Goal: Check status: Check status

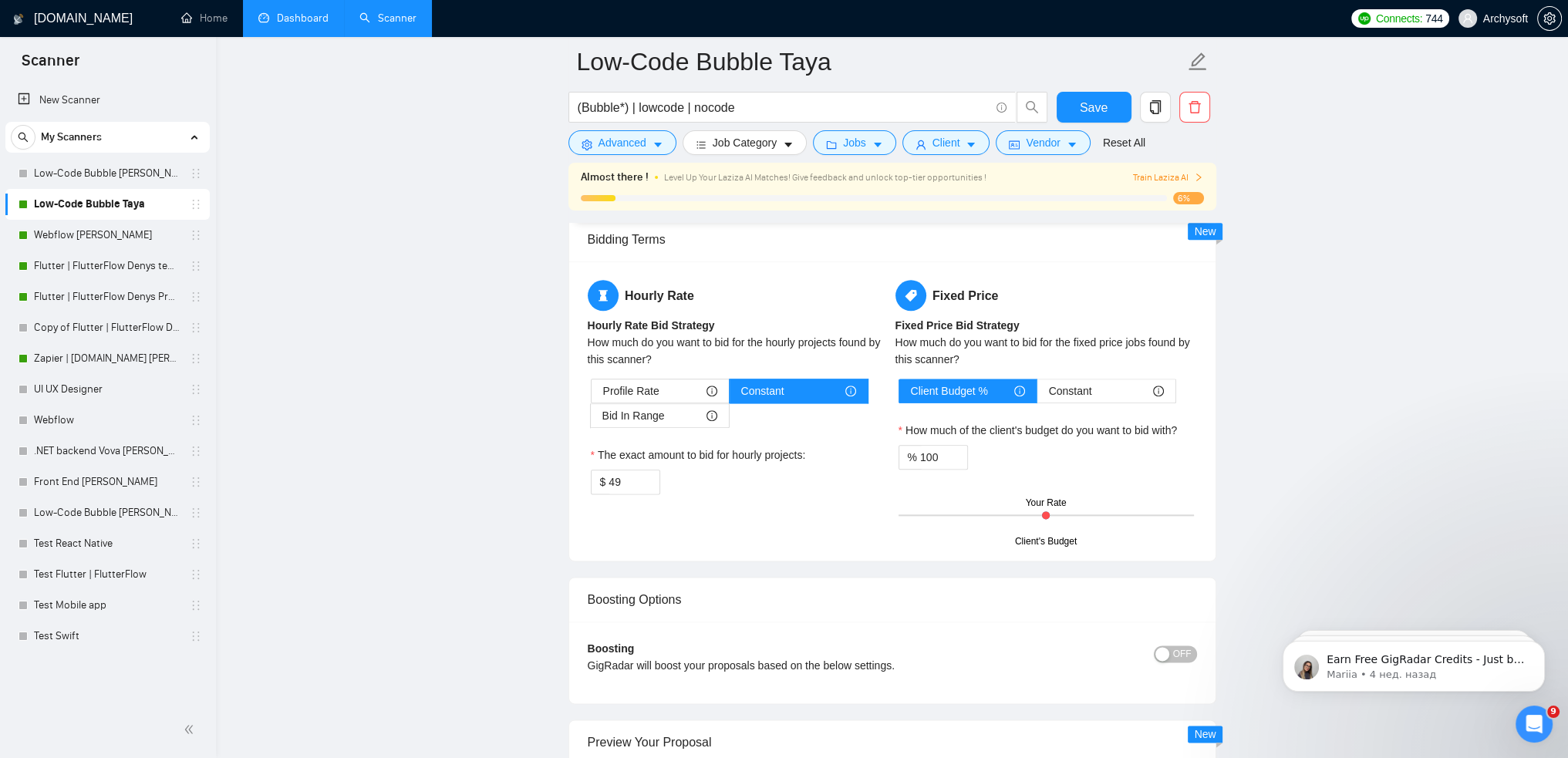
click at [298, 24] on link "Dashboard" at bounding box center [293, 18] width 71 height 13
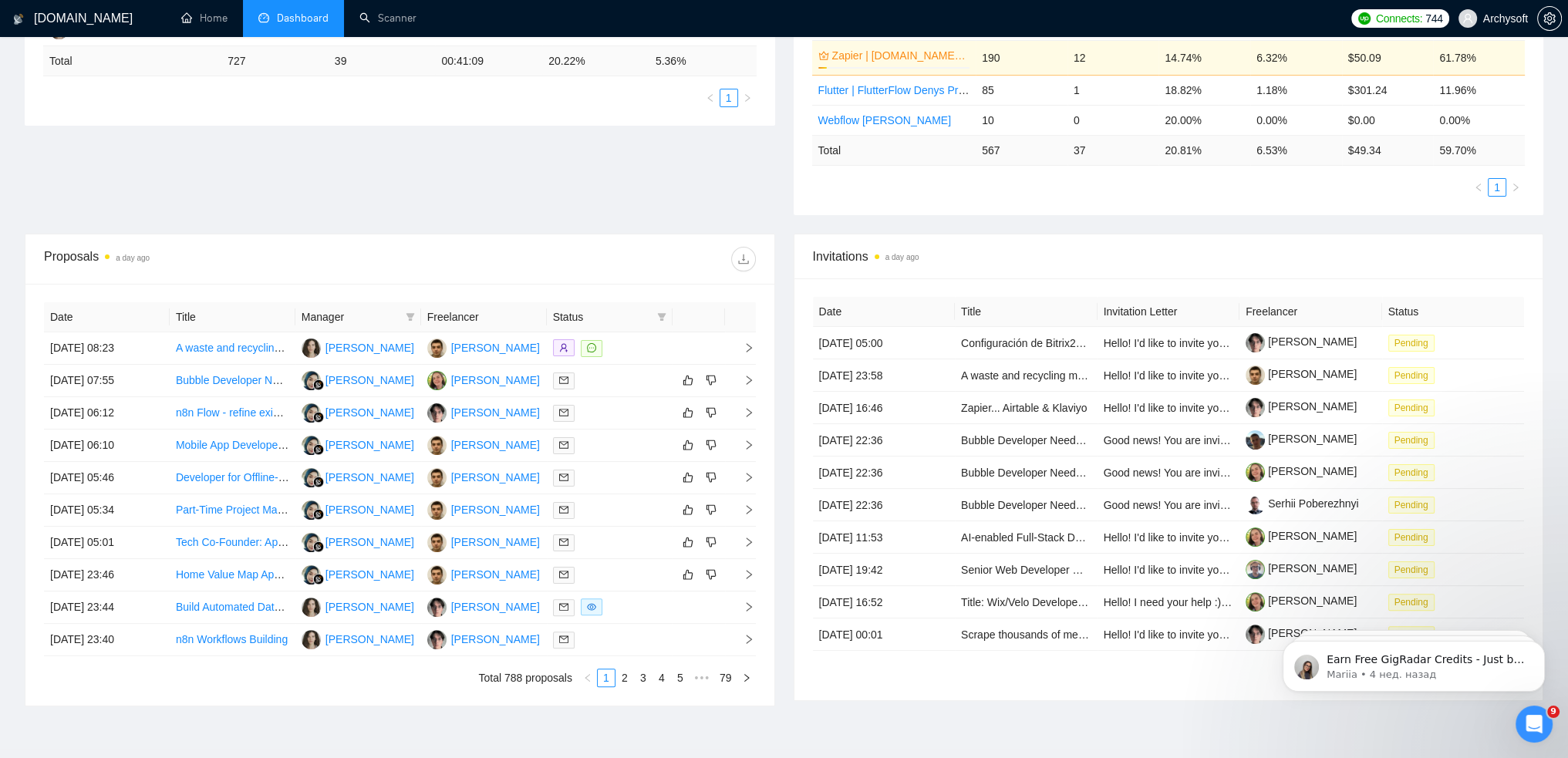
scroll to position [471, 0]
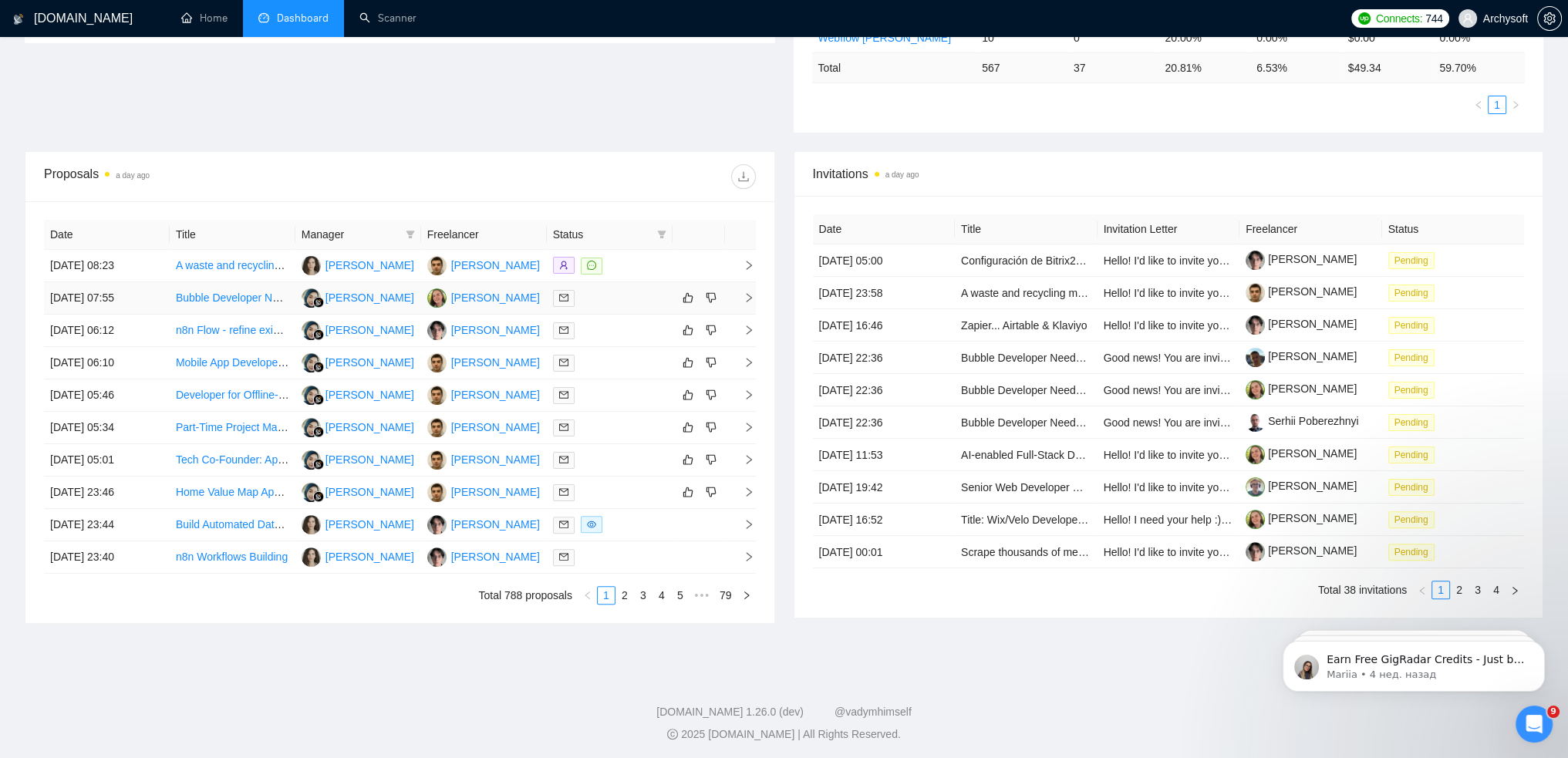
click at [147, 295] on td "[DATE] 07:55" at bounding box center [106, 298] width 125 height 33
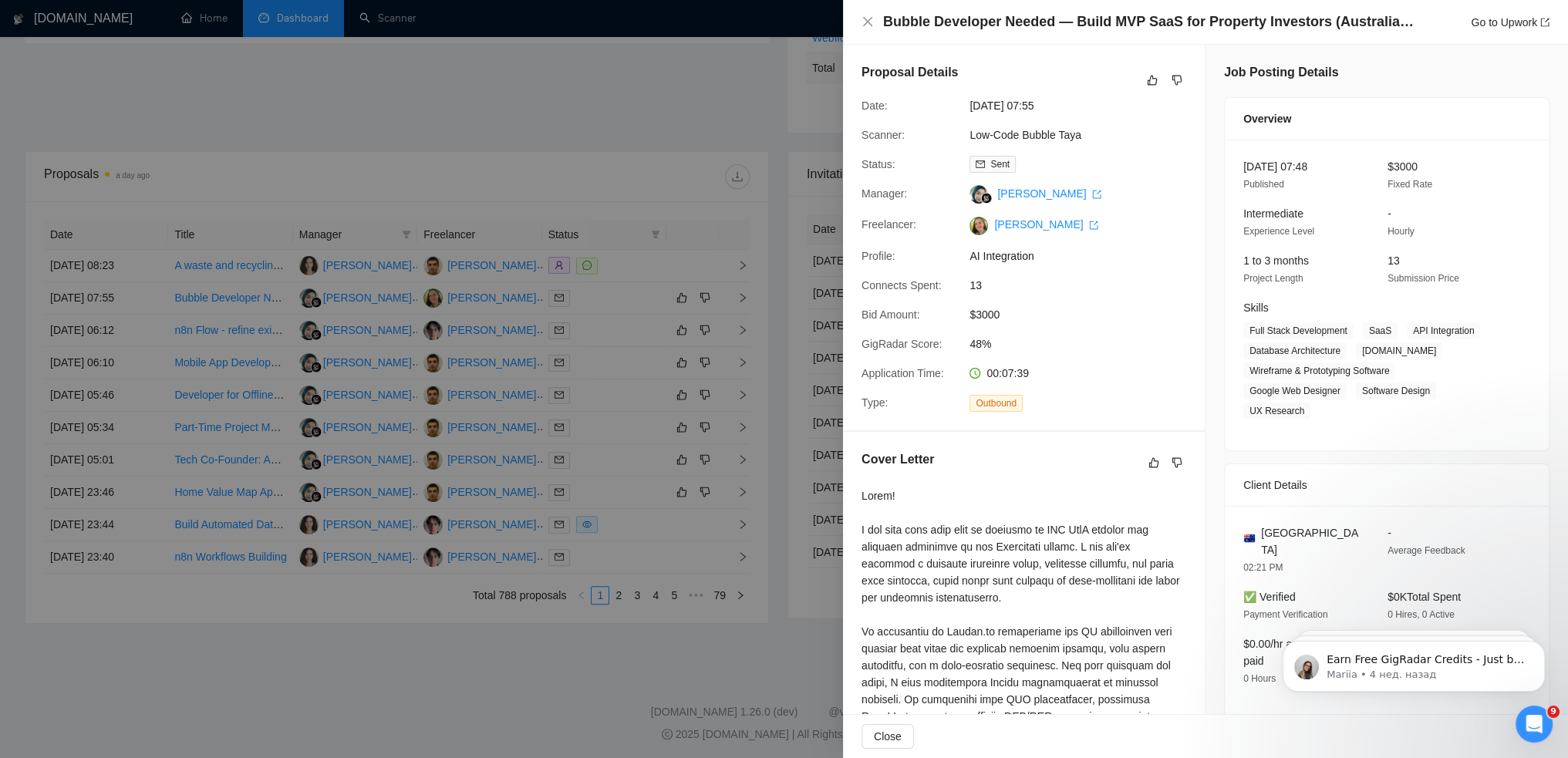
click at [262, 474] on div at bounding box center [784, 379] width 1568 height 758
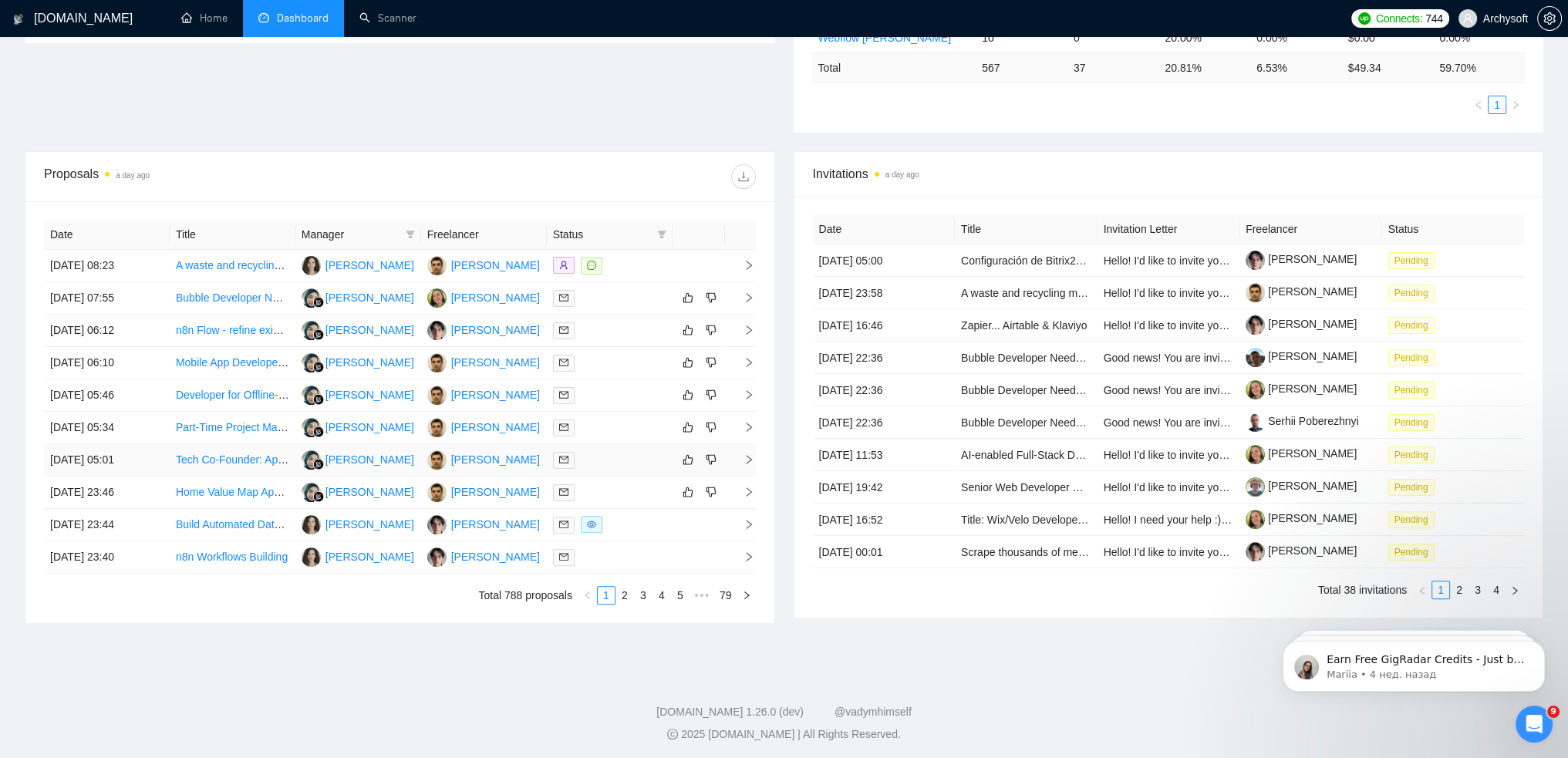
click at [143, 461] on td "[DATE] 05:01" at bounding box center [106, 461] width 125 height 33
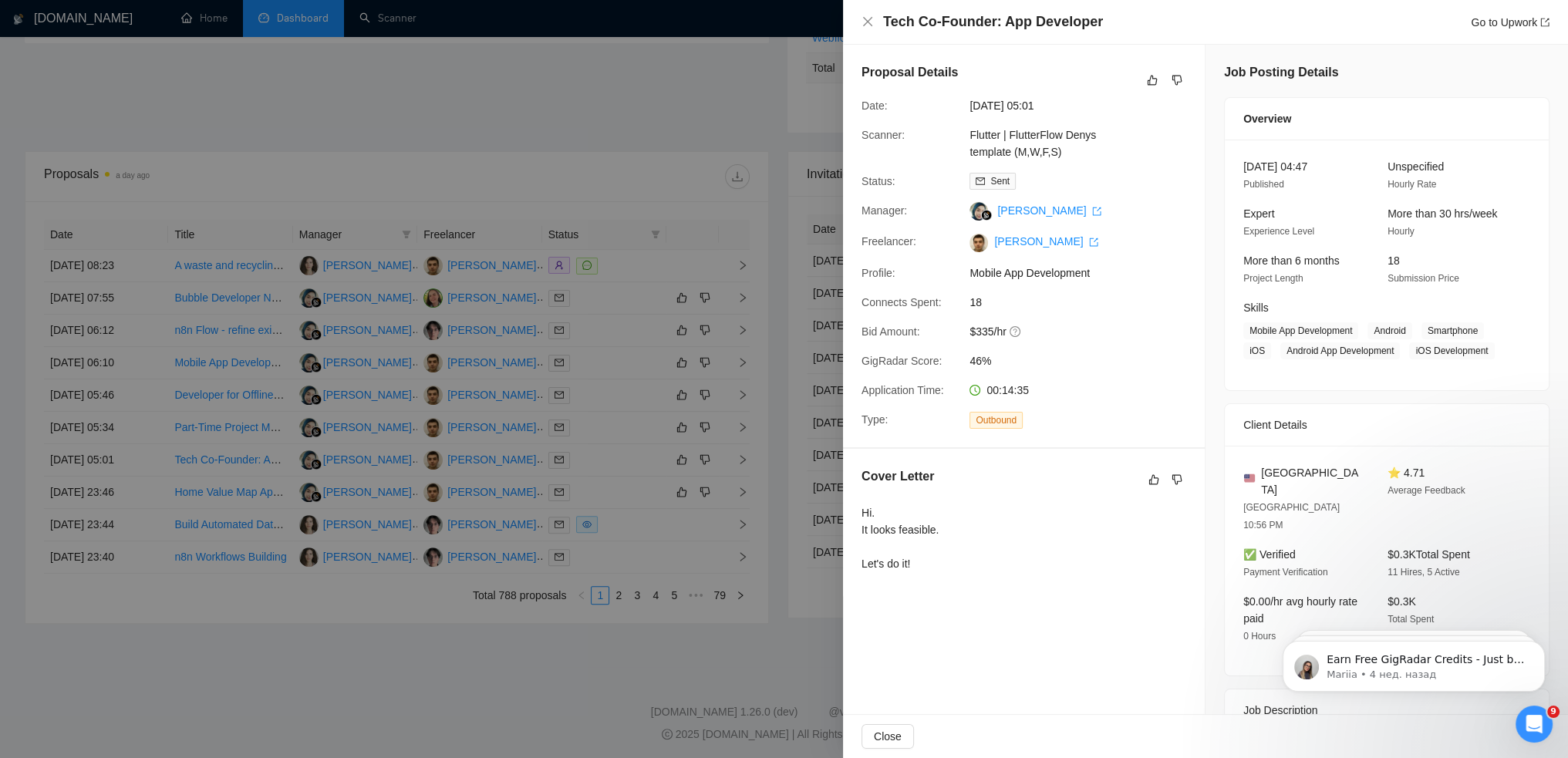
click at [135, 498] on div at bounding box center [784, 379] width 1568 height 758
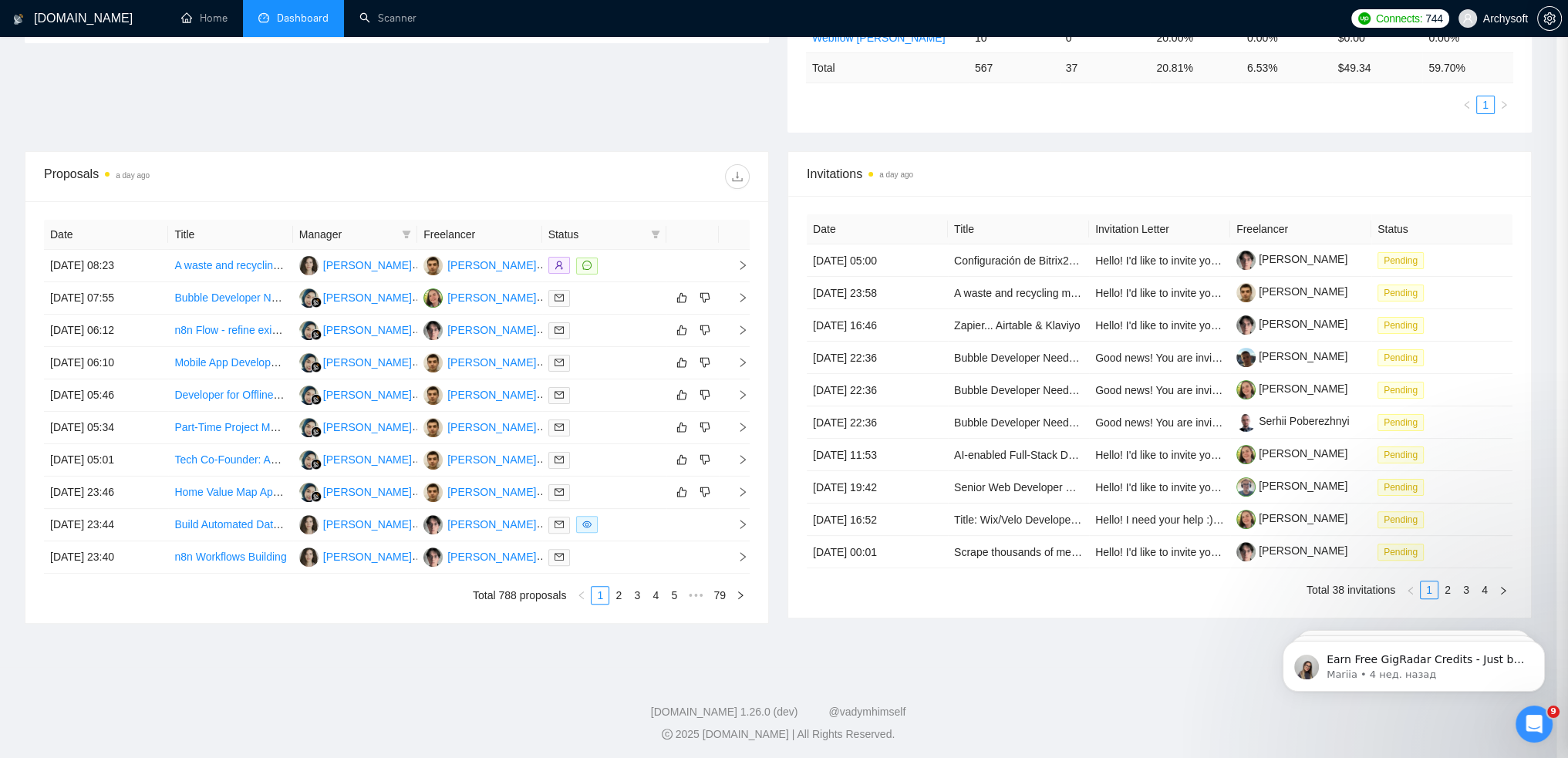
click at [129, 492] on td "[DATE] 23:46" at bounding box center [105, 492] width 124 height 33
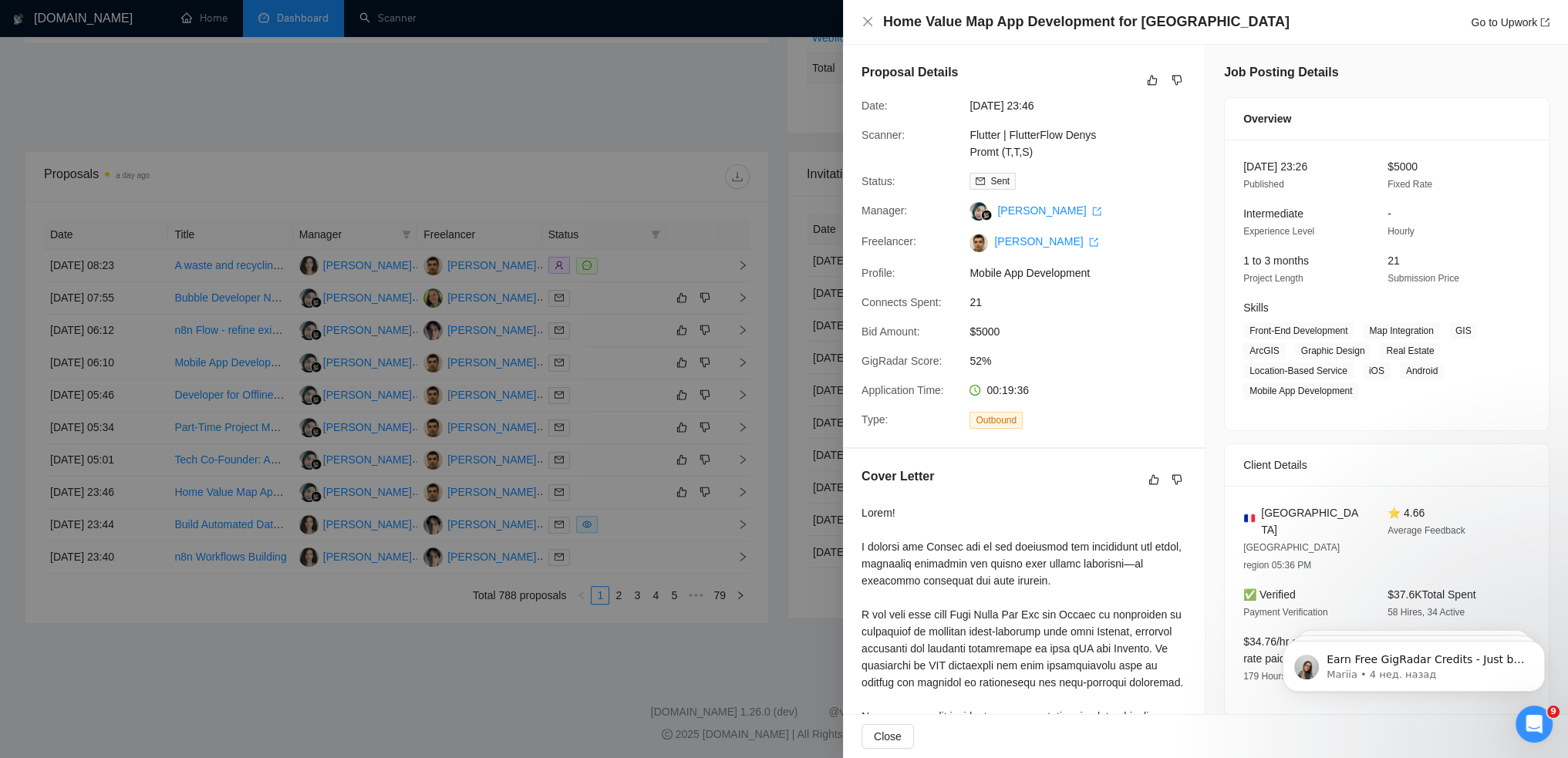
click at [129, 492] on div at bounding box center [784, 379] width 1568 height 758
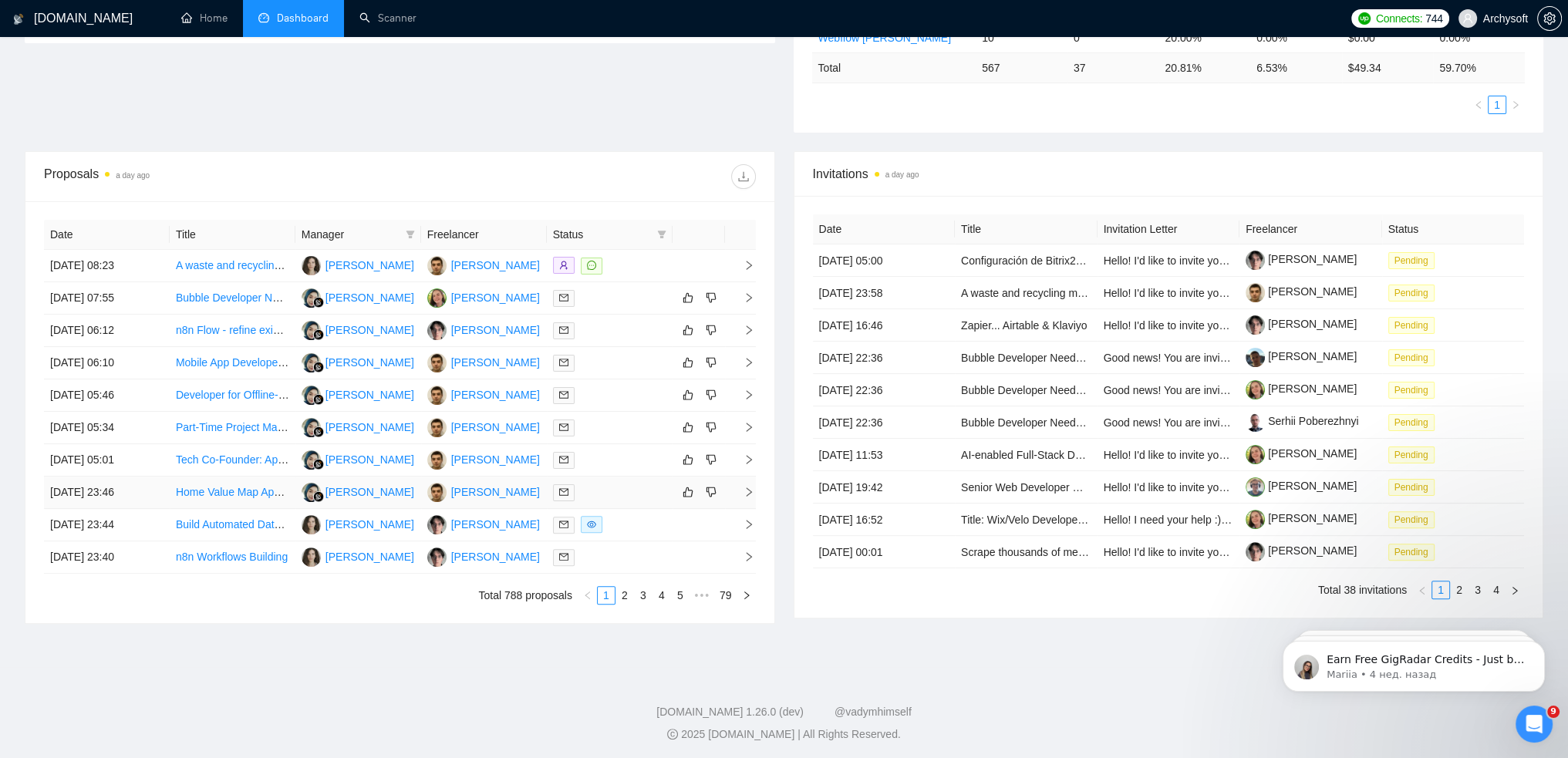
click at [129, 489] on td "[DATE] 23:46" at bounding box center [106, 492] width 125 height 33
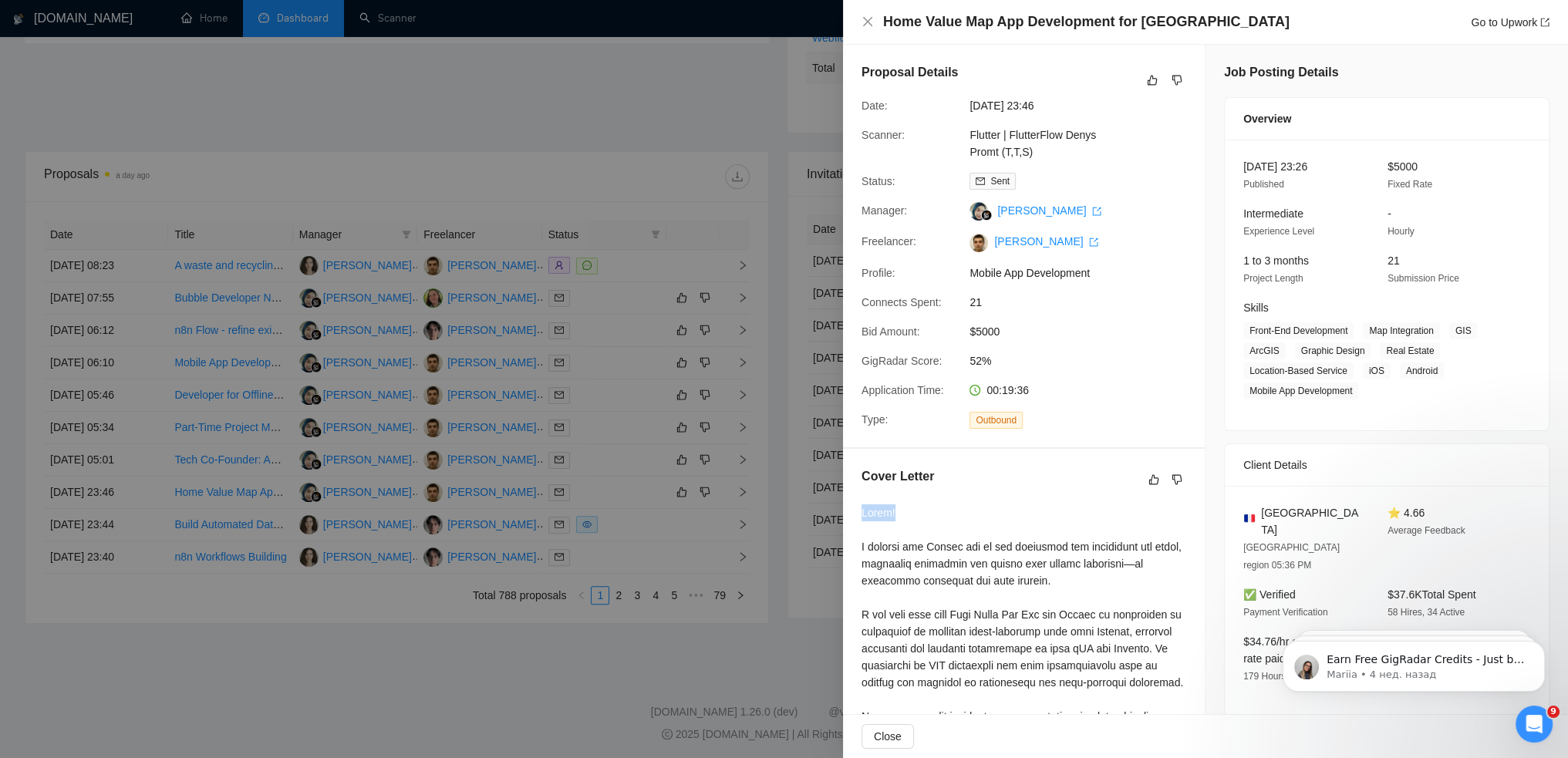
drag, startPoint x: 861, startPoint y: 510, endPoint x: 912, endPoint y: 517, distance: 51.5
click at [912, 517] on div at bounding box center [1023, 707] width 324 height 407
click at [892, 544] on div at bounding box center [1023, 707] width 324 height 407
drag, startPoint x: 861, startPoint y: 512, endPoint x: 932, endPoint y: 514, distance: 71.0
click at [932, 514] on div at bounding box center [1023, 707] width 324 height 407
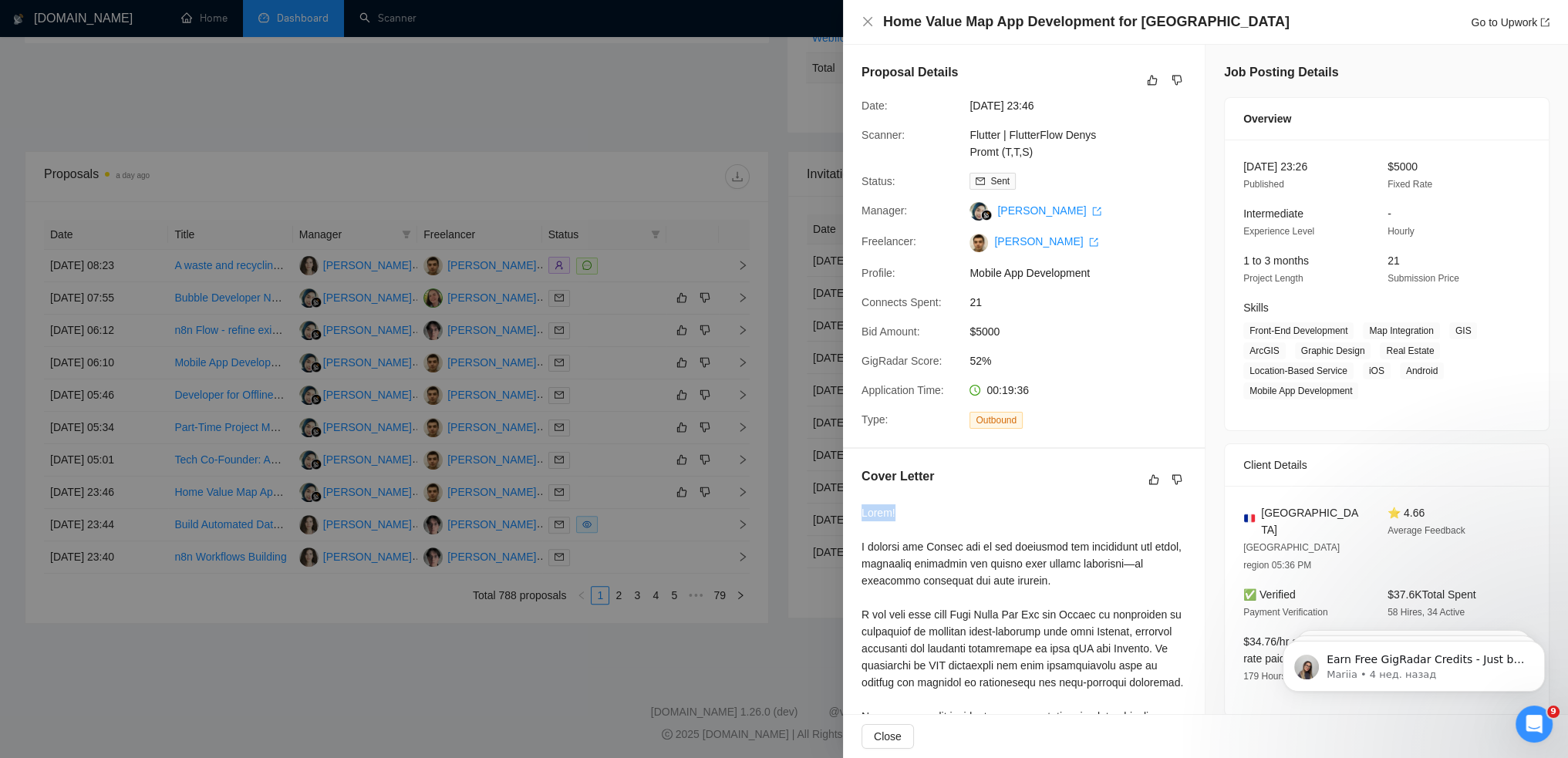
click at [901, 511] on div at bounding box center [1023, 707] width 324 height 407
click at [288, 624] on div at bounding box center [784, 379] width 1568 height 758
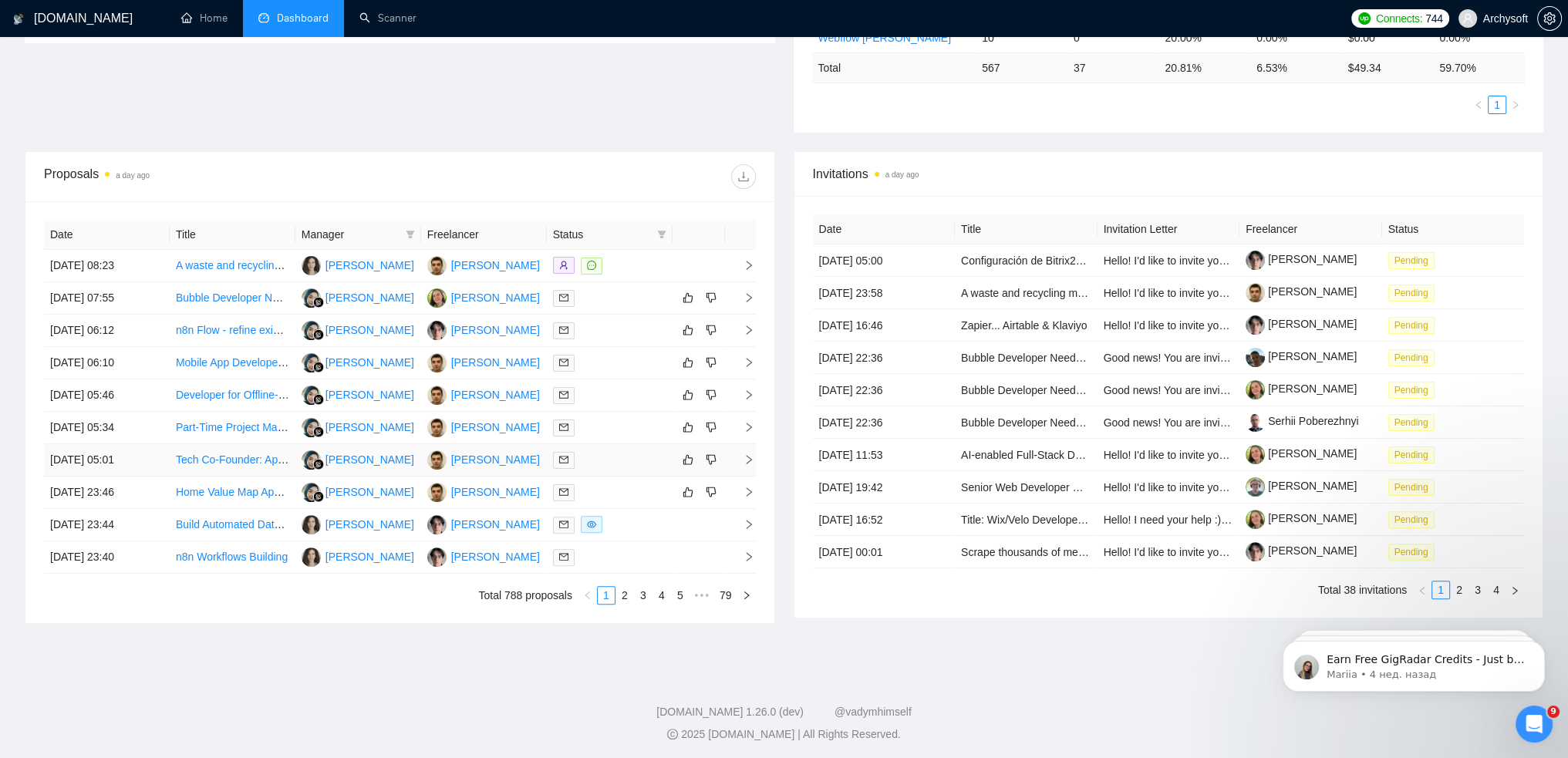
click at [94, 453] on td "[DATE] 05:01" at bounding box center [106, 461] width 125 height 33
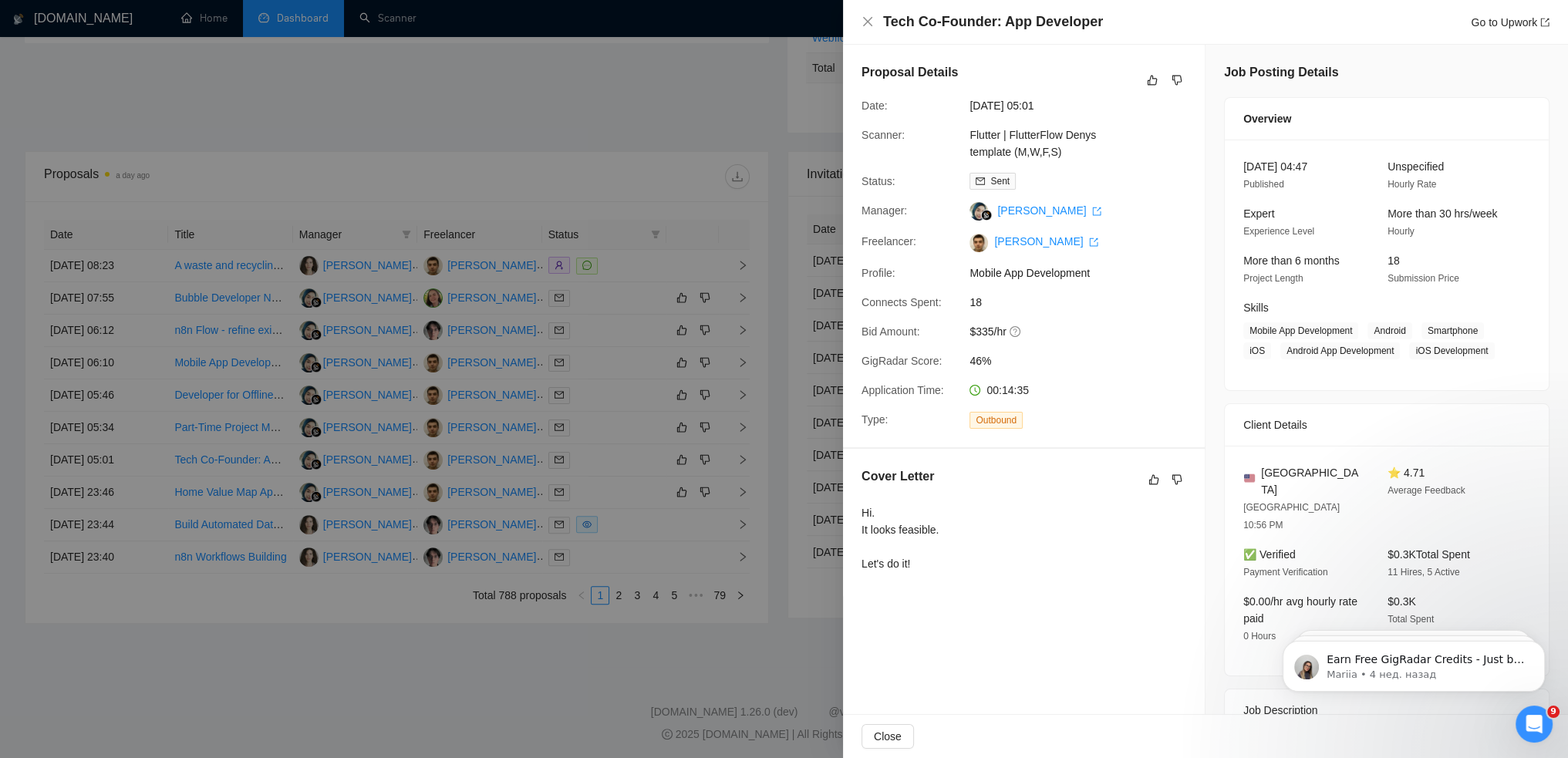
click at [101, 428] on div at bounding box center [784, 379] width 1568 height 758
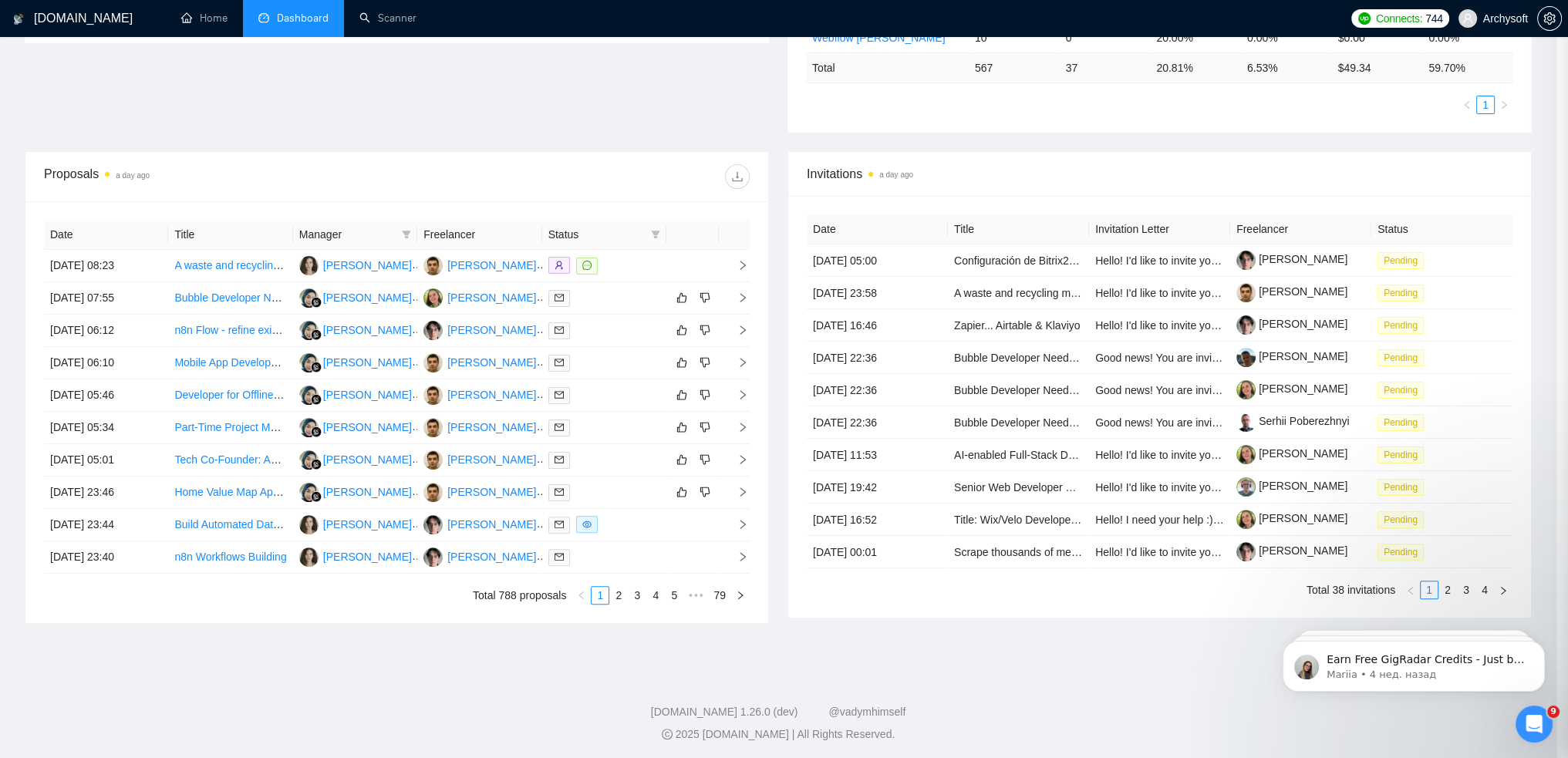
click at [93, 419] on div at bounding box center [784, 379] width 1568 height 758
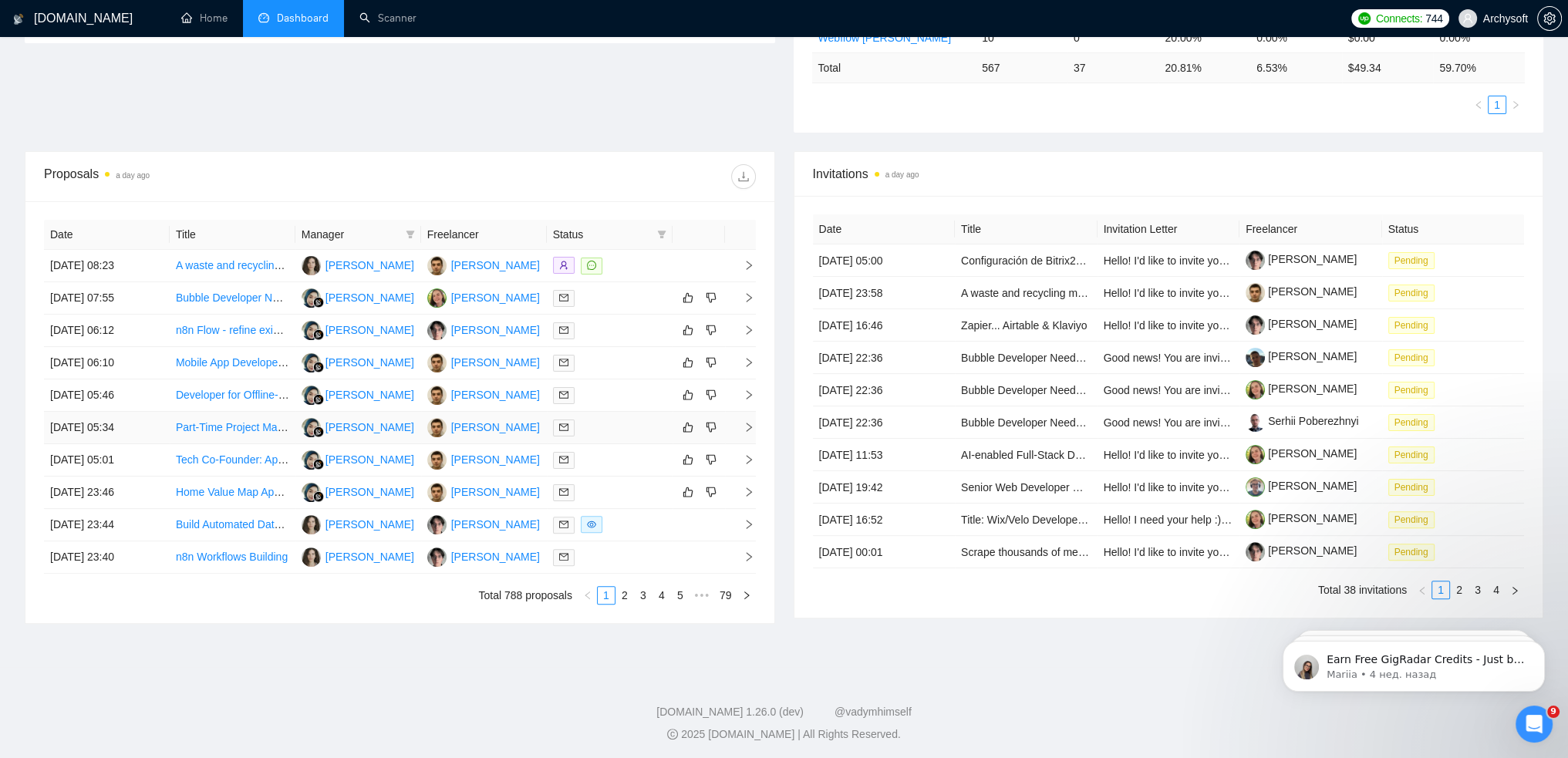
click at [99, 425] on td "[DATE] 05:34" at bounding box center [106, 428] width 125 height 33
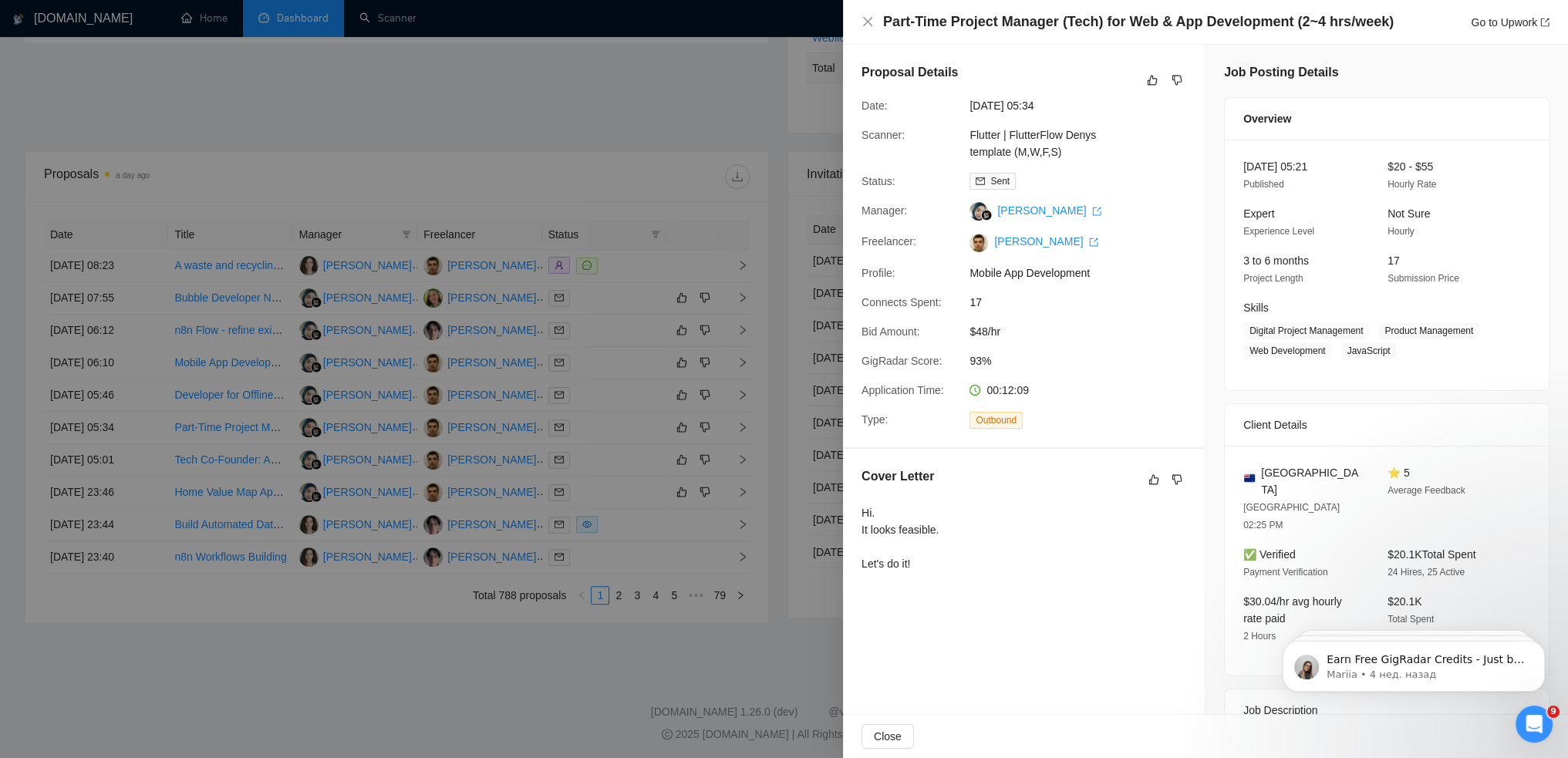
click at [101, 427] on div at bounding box center [784, 379] width 1568 height 758
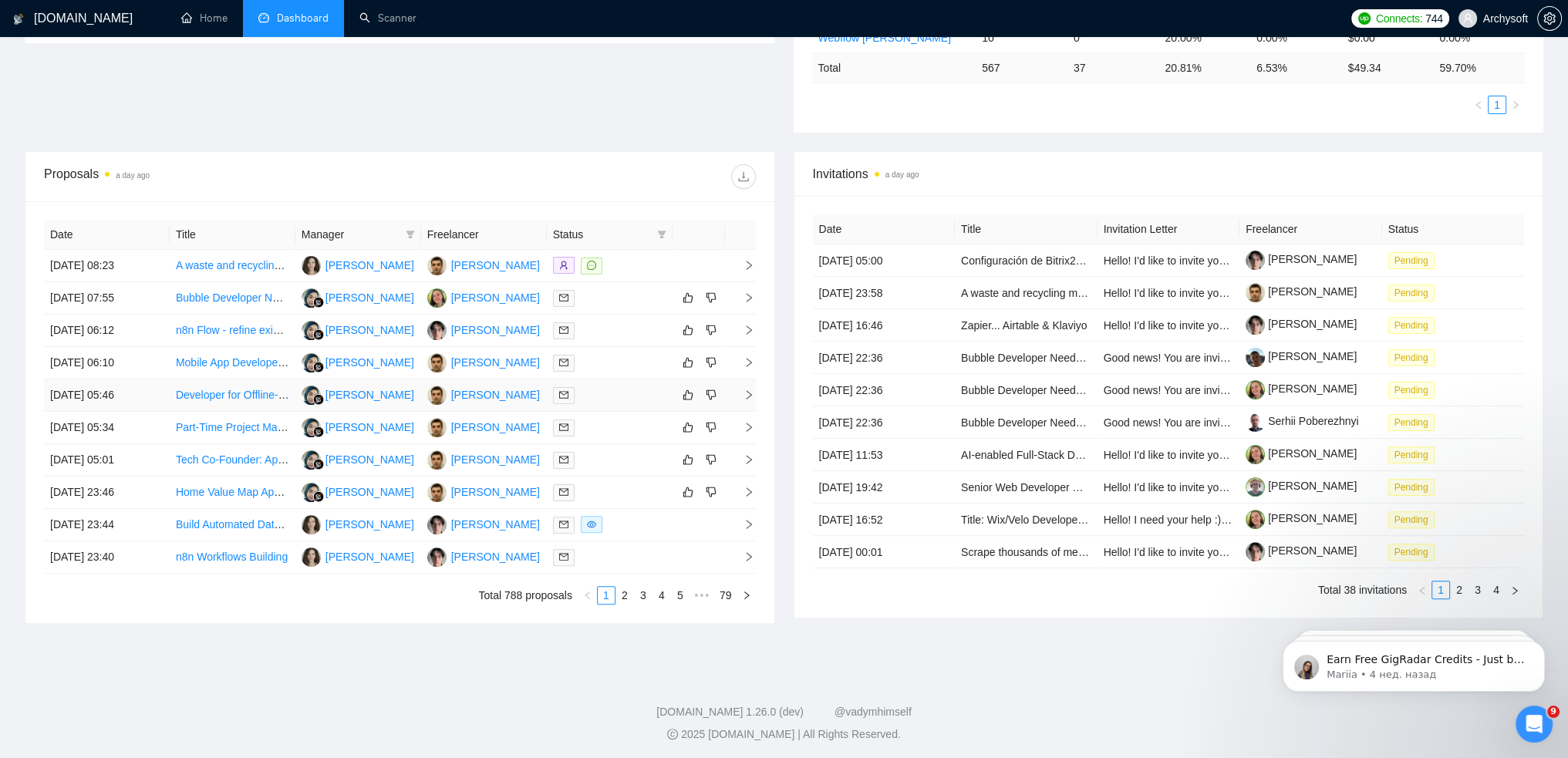
click at [105, 397] on td "[DATE] 05:46" at bounding box center [106, 396] width 125 height 33
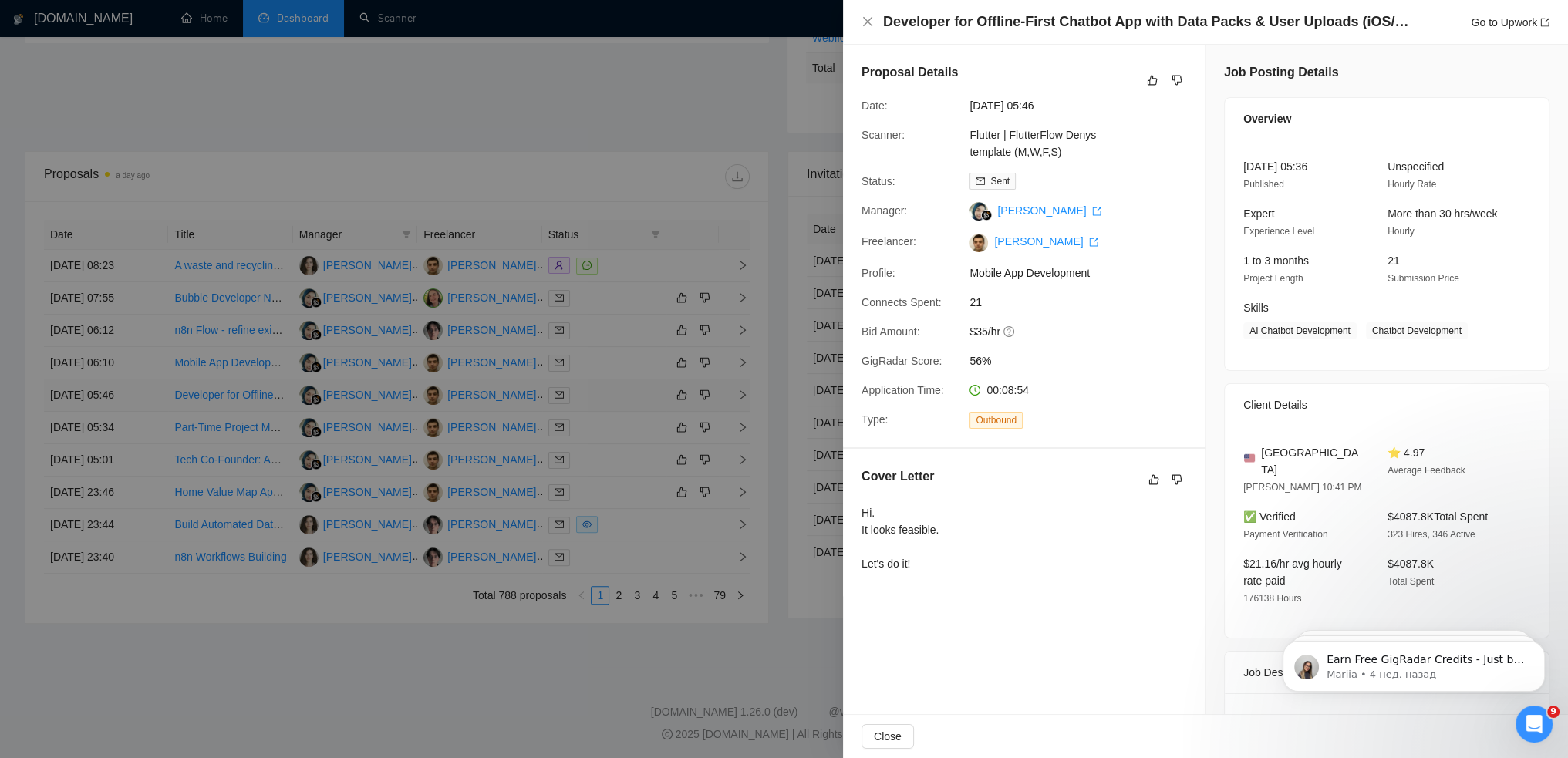
click at [105, 397] on div at bounding box center [784, 379] width 1568 height 758
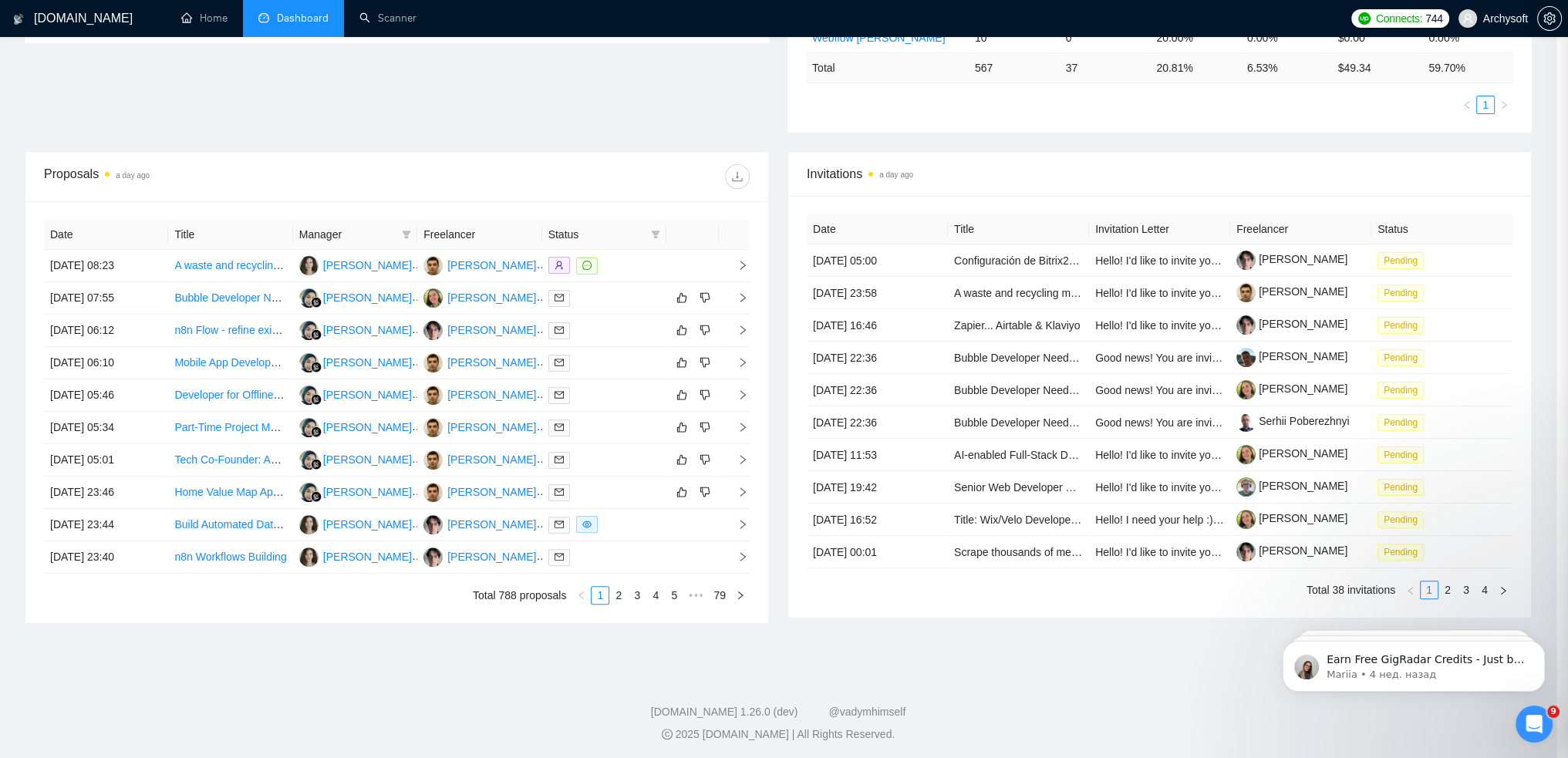
click at [98, 360] on div at bounding box center [784, 379] width 1568 height 758
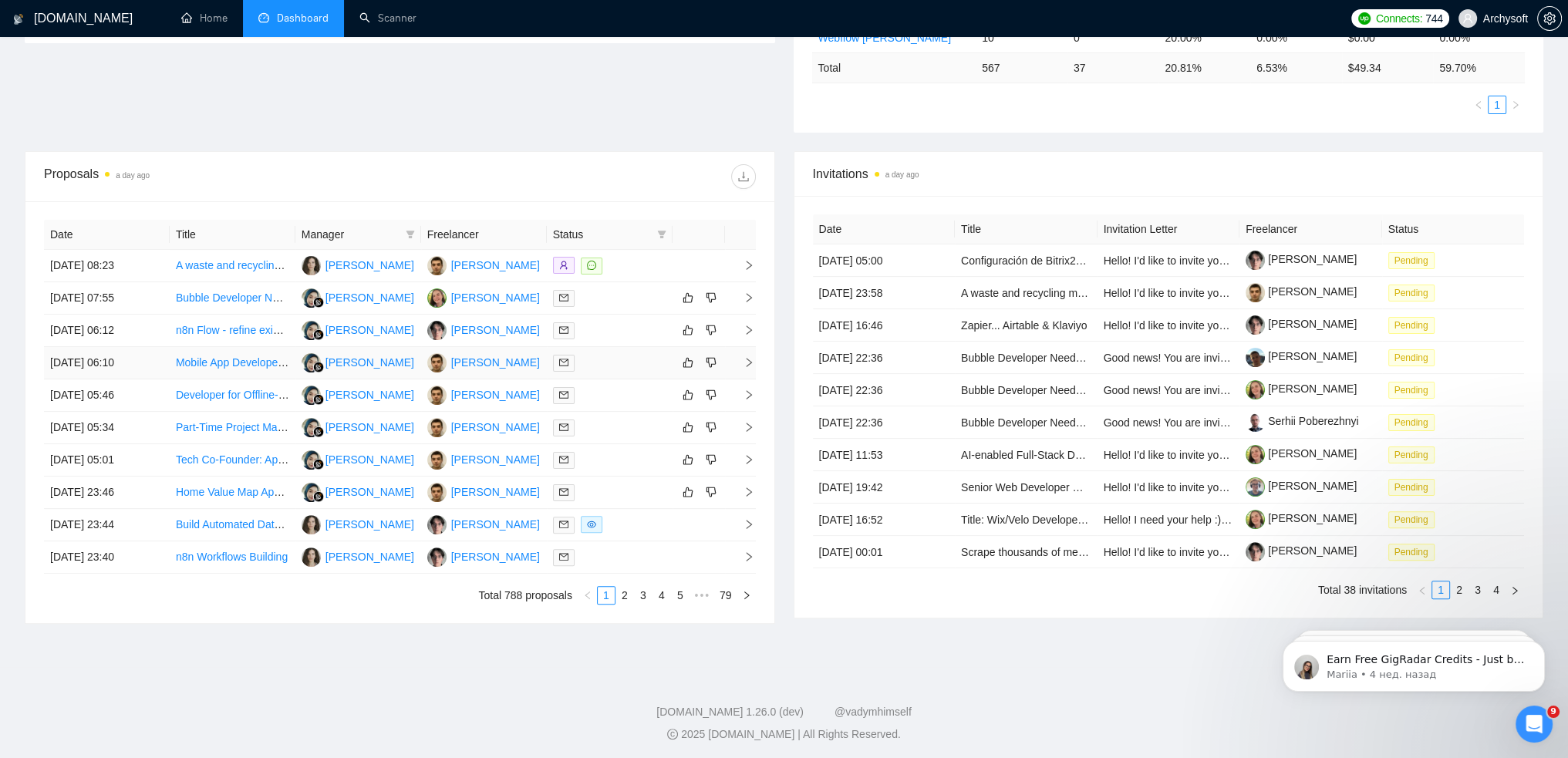
click at [98, 359] on td "[DATE] 06:10" at bounding box center [106, 363] width 125 height 33
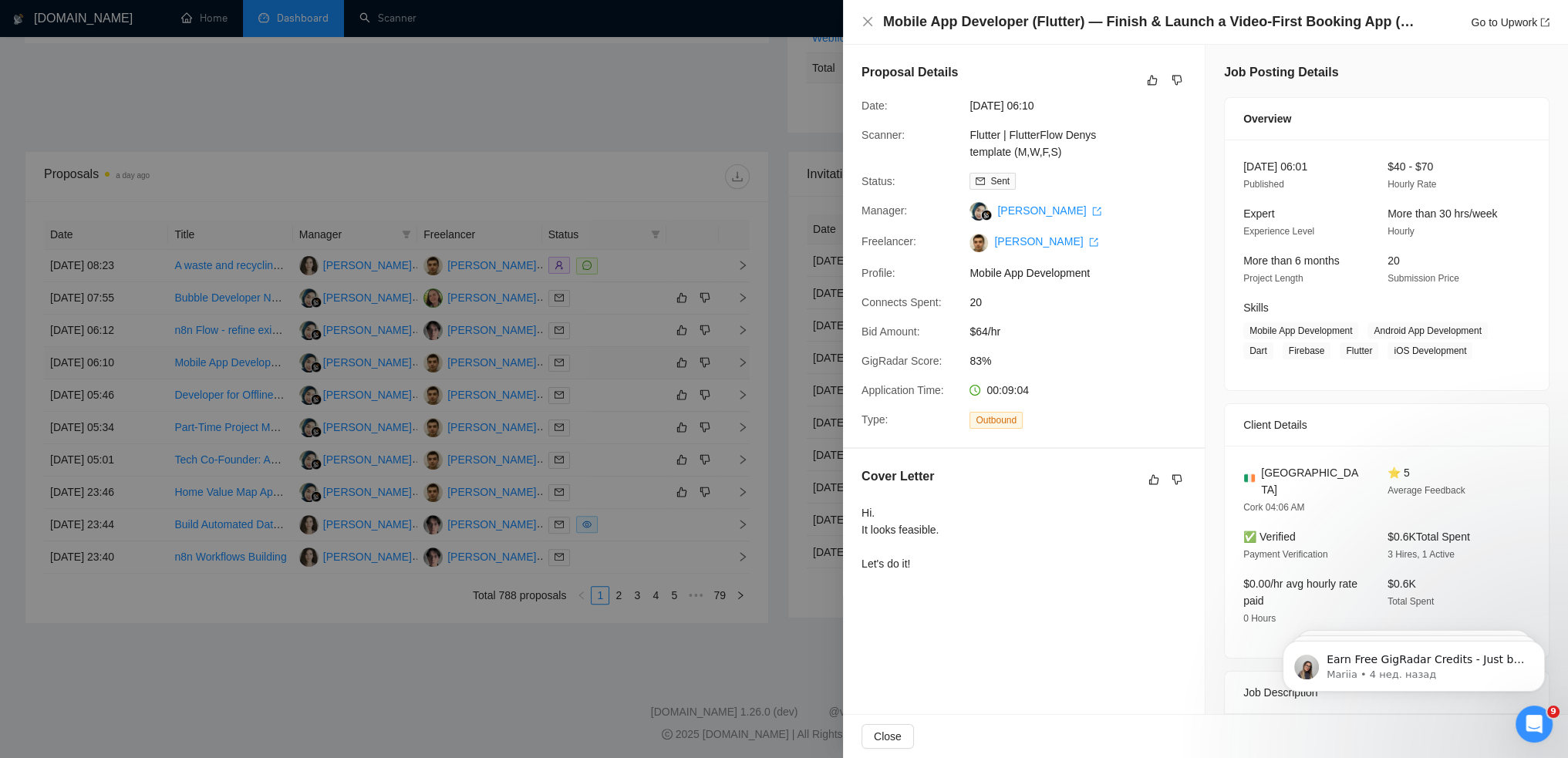
click at [96, 359] on div at bounding box center [784, 379] width 1568 height 758
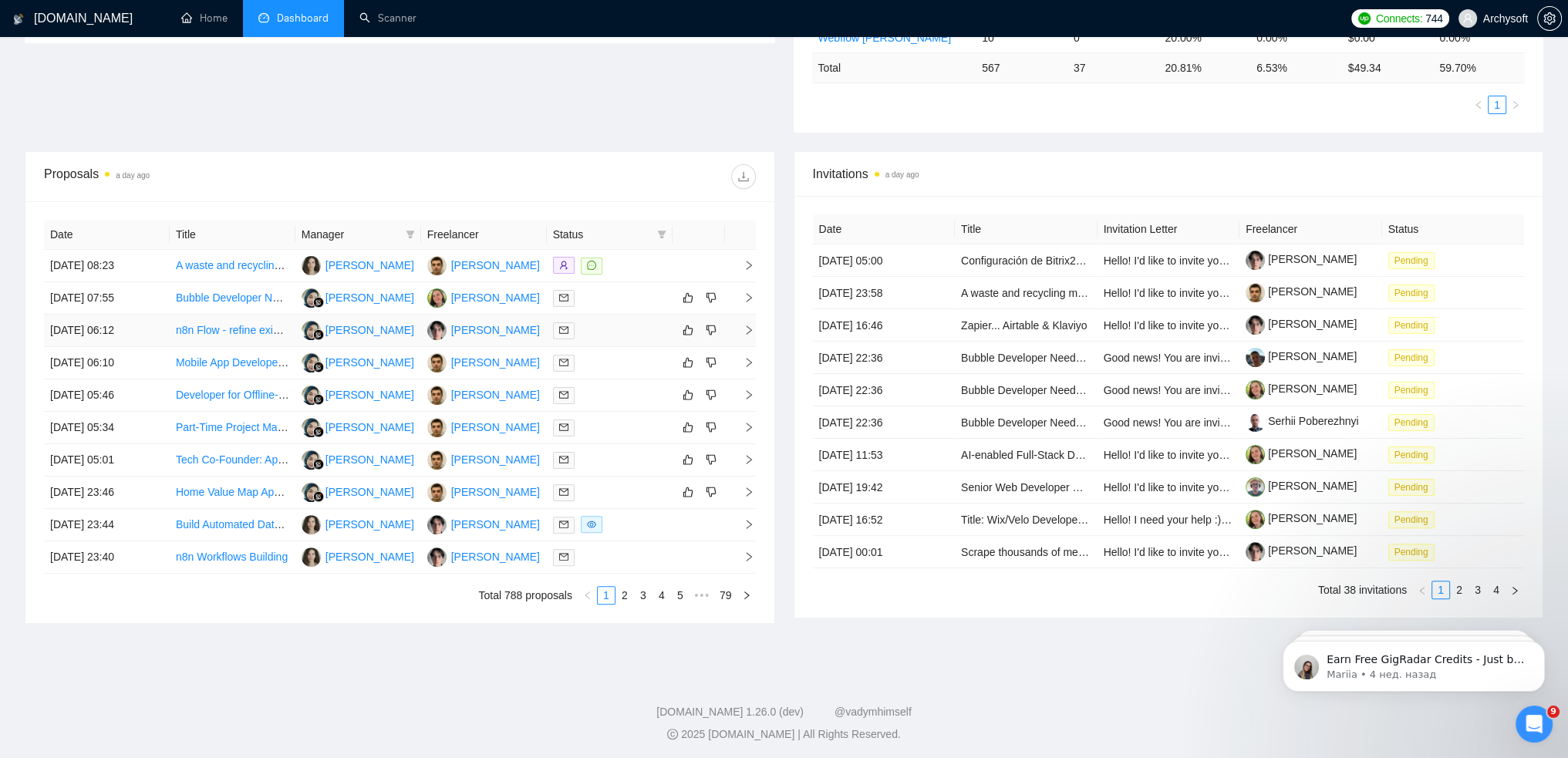
click at [101, 324] on td "[DATE] 06:12" at bounding box center [106, 330] width 125 height 33
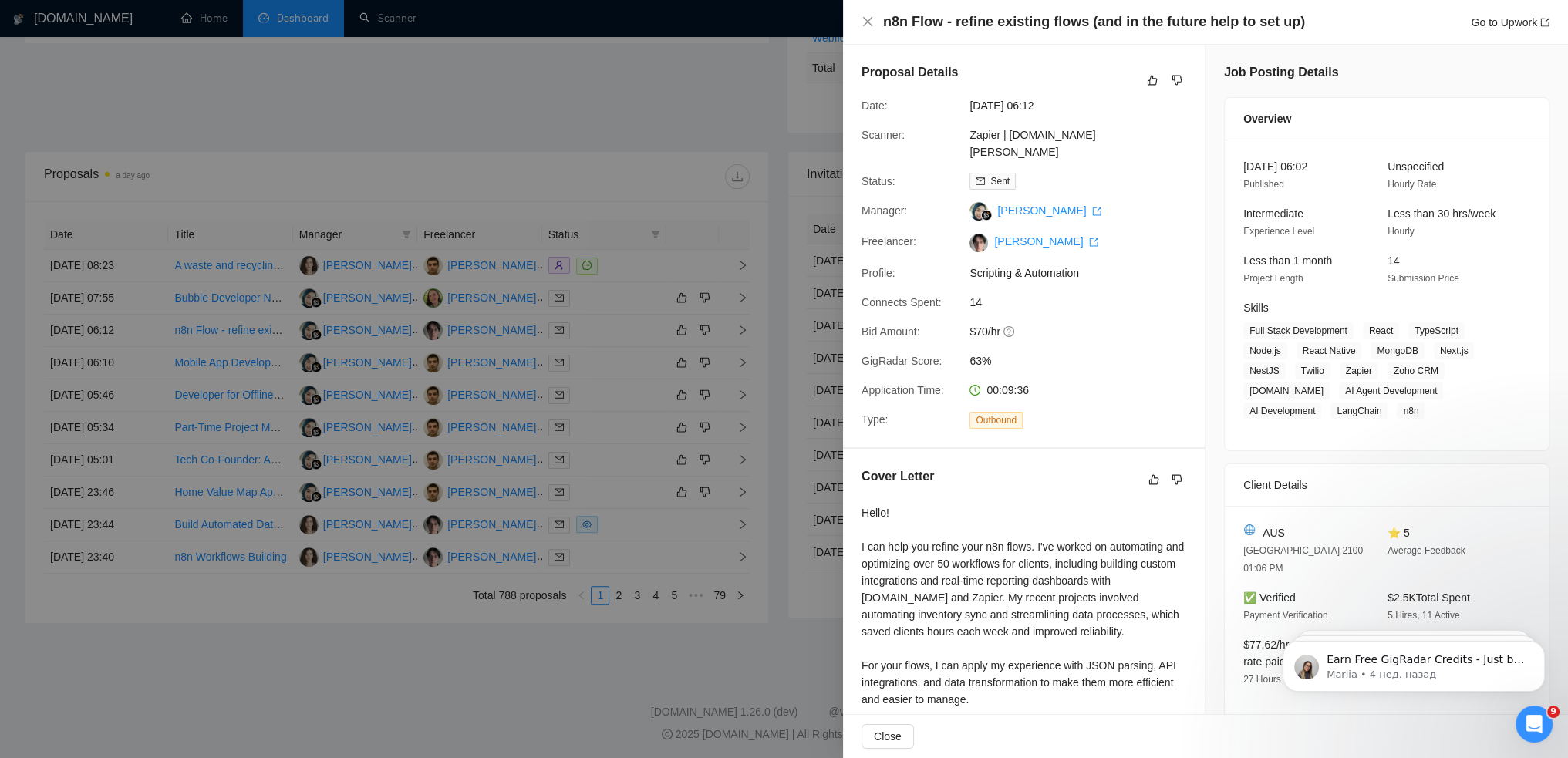
click at [678, 617] on div at bounding box center [784, 379] width 1568 height 758
